Goal: Find specific page/section: Find specific page/section

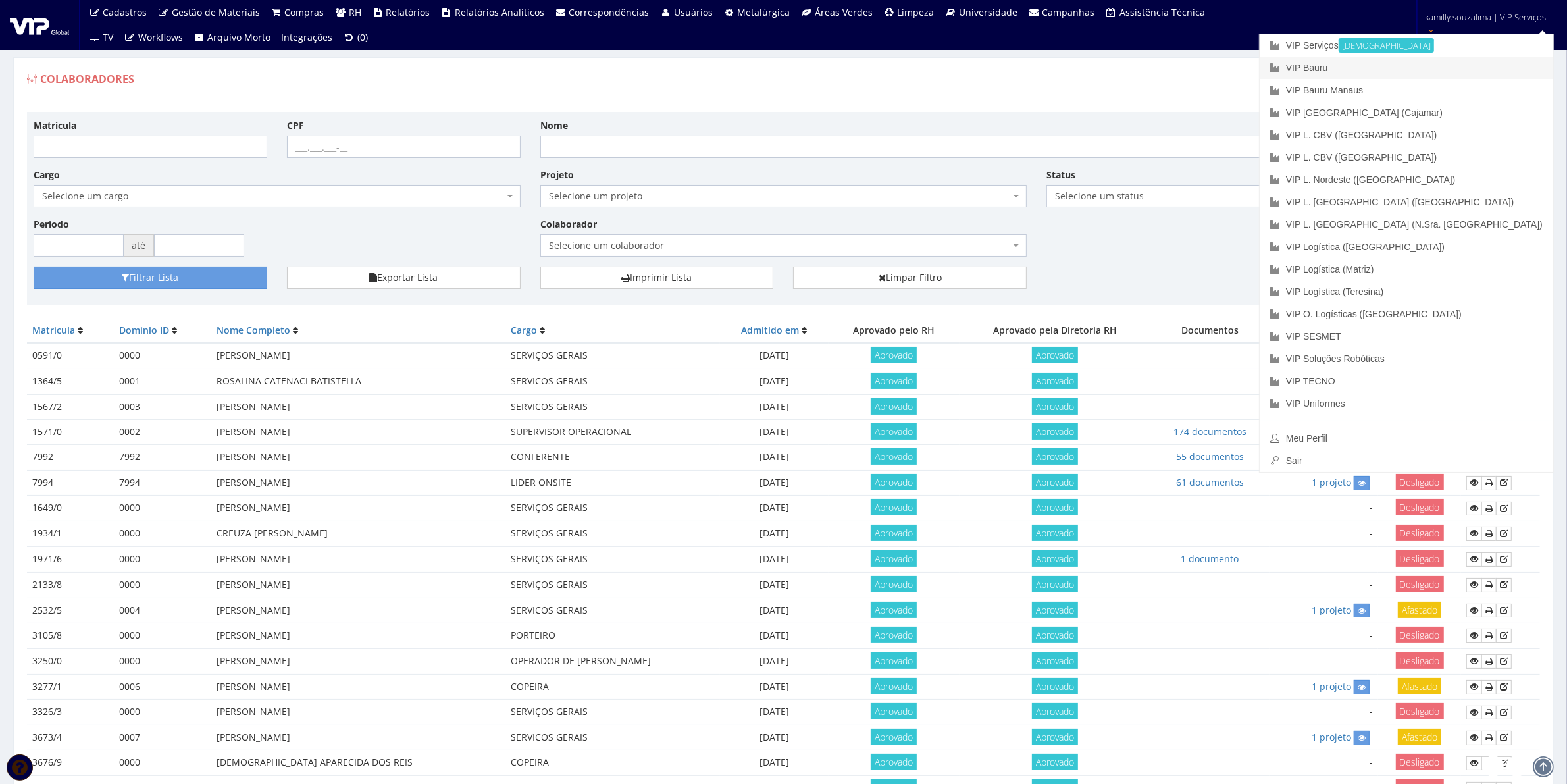
click at [1469, 62] on link "VIP Bauru" at bounding box center [1407, 68] width 294 height 23
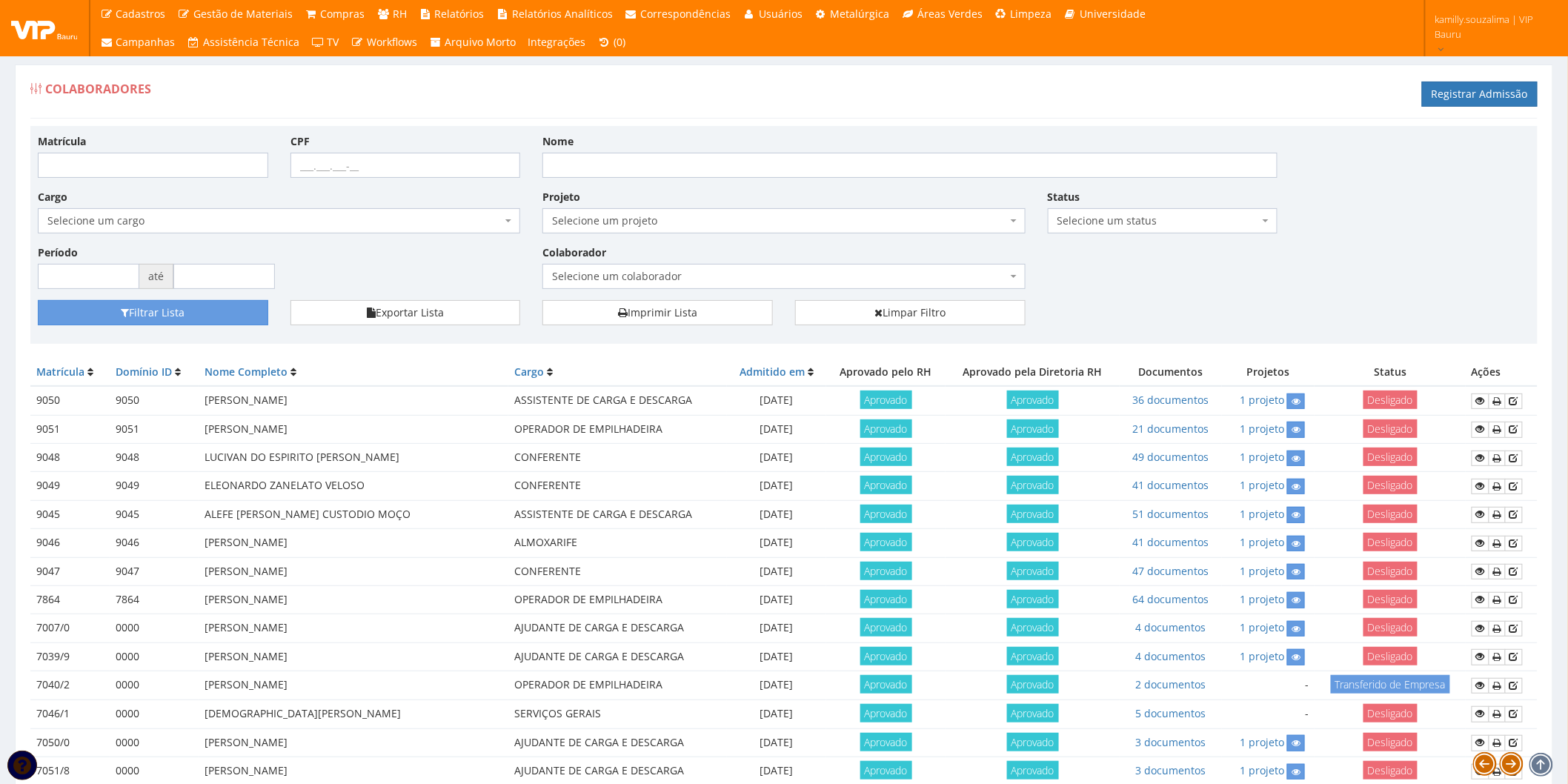
click at [638, 275] on span "Selecione um colaborador" at bounding box center [780, 276] width 455 height 15
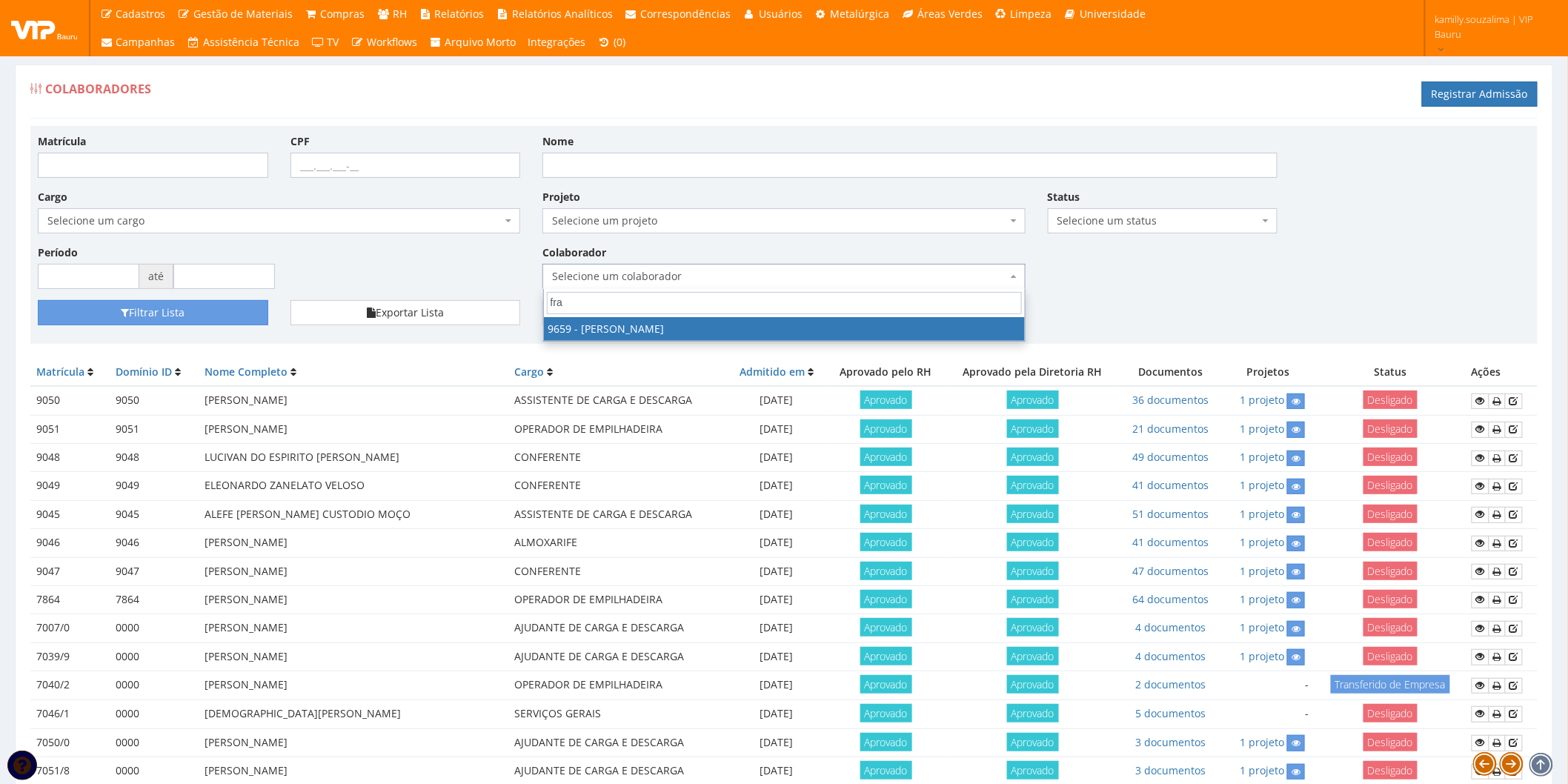
type input "fra"
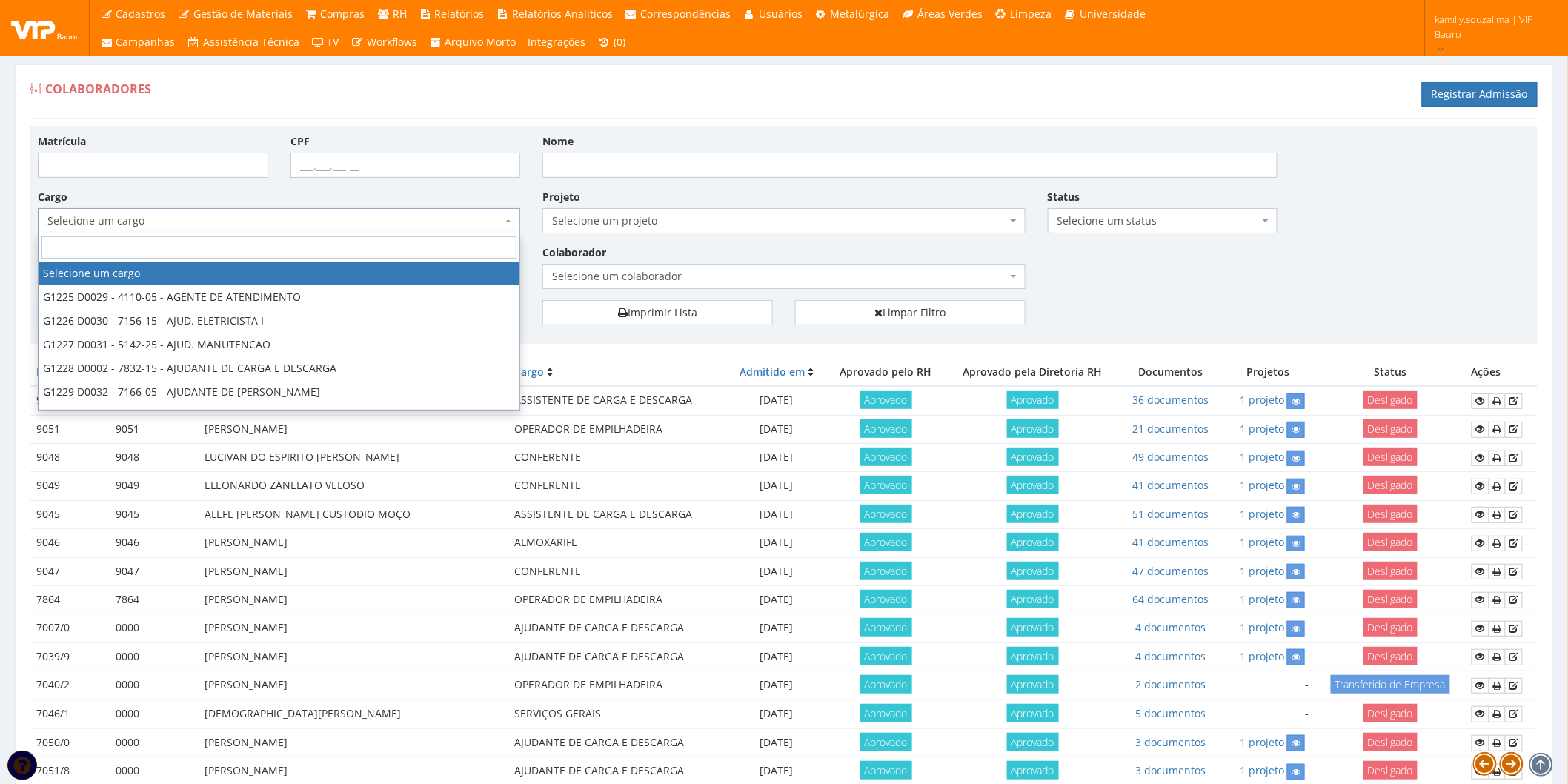
click at [398, 222] on span "Selecione um cargo" at bounding box center [275, 220] width 455 height 15
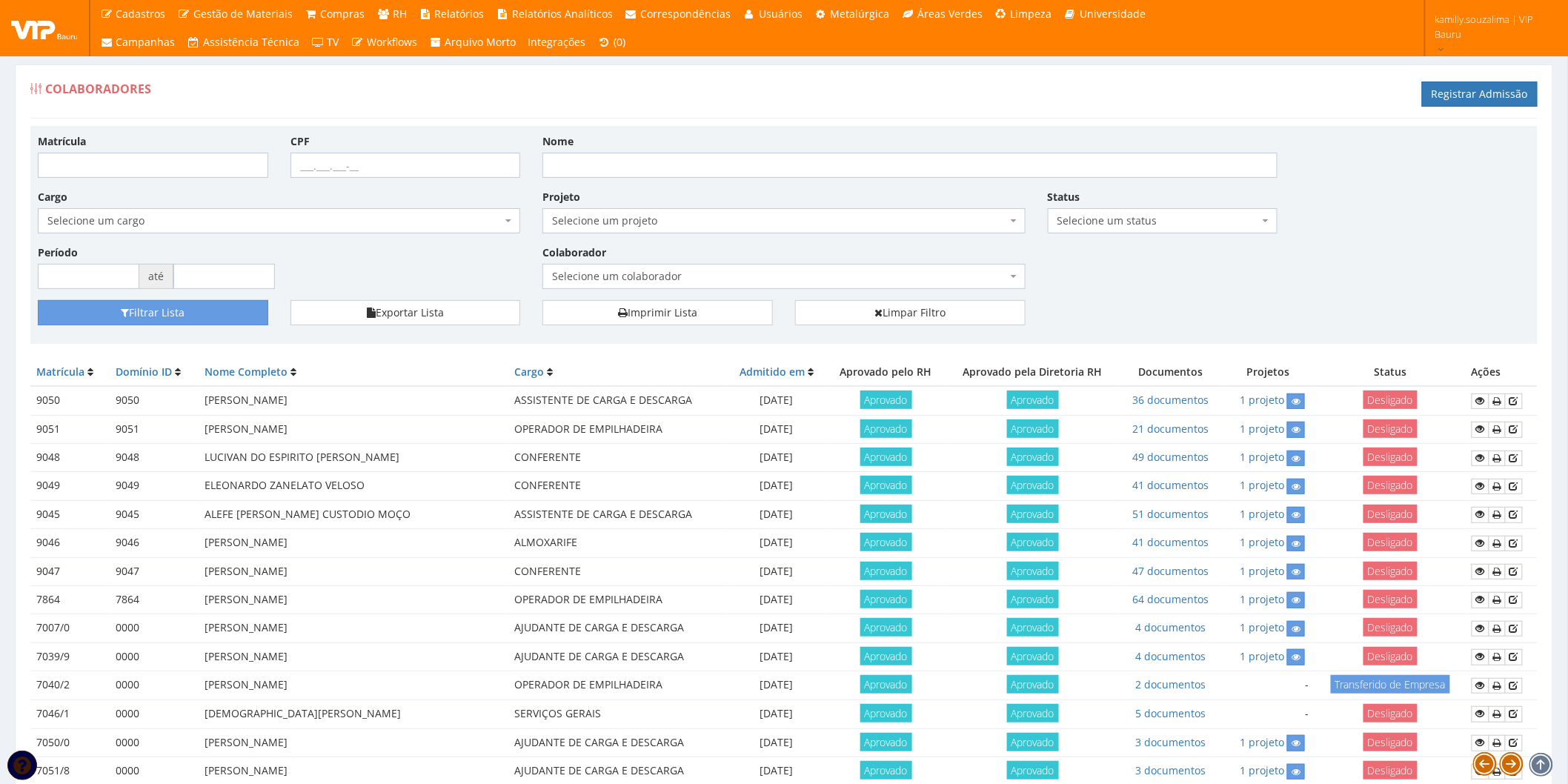
click at [1262, 300] on div "Filtrar Lista Exportar Lista Imprimir Lista Limpar Filtro" at bounding box center [784, 318] width 1514 height 36
